Goal: Transaction & Acquisition: Purchase product/service

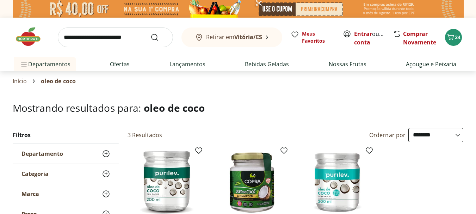
select select "**********"
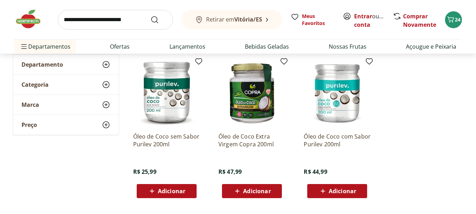
click at [32, 21] on img at bounding box center [31, 18] width 35 height 21
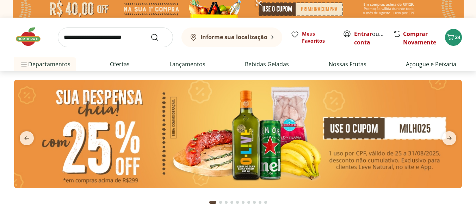
type input "*"
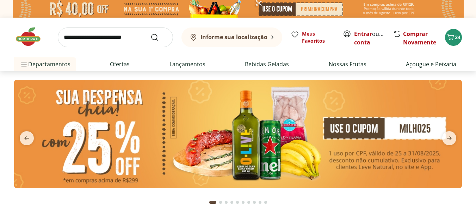
type input "*"
